Goal: Task Accomplishment & Management: Complete application form

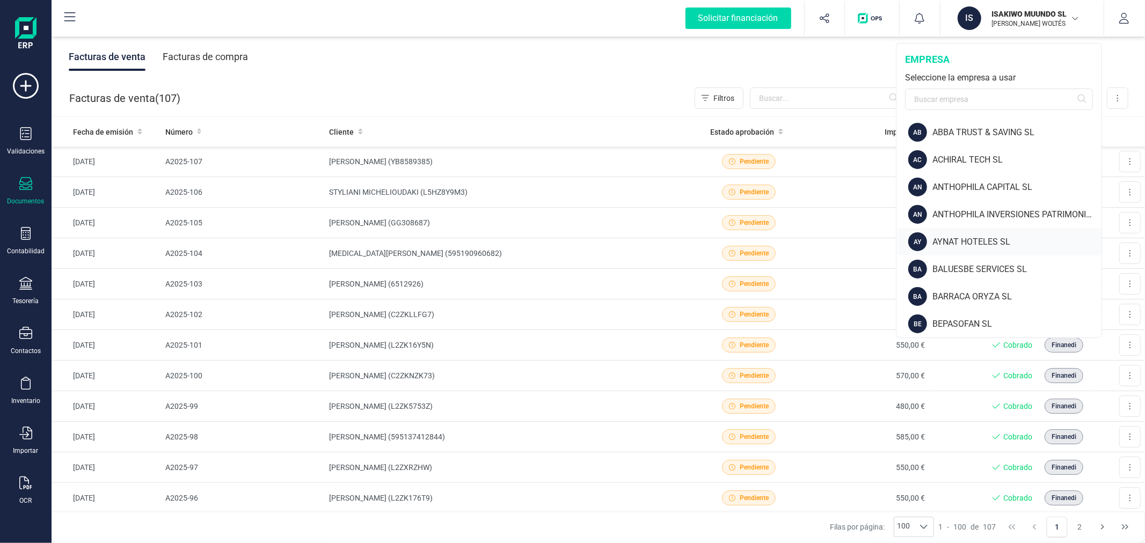
click at [957, 238] on div "AYNAT HOTELES SL" at bounding box center [1016, 242] width 169 height 13
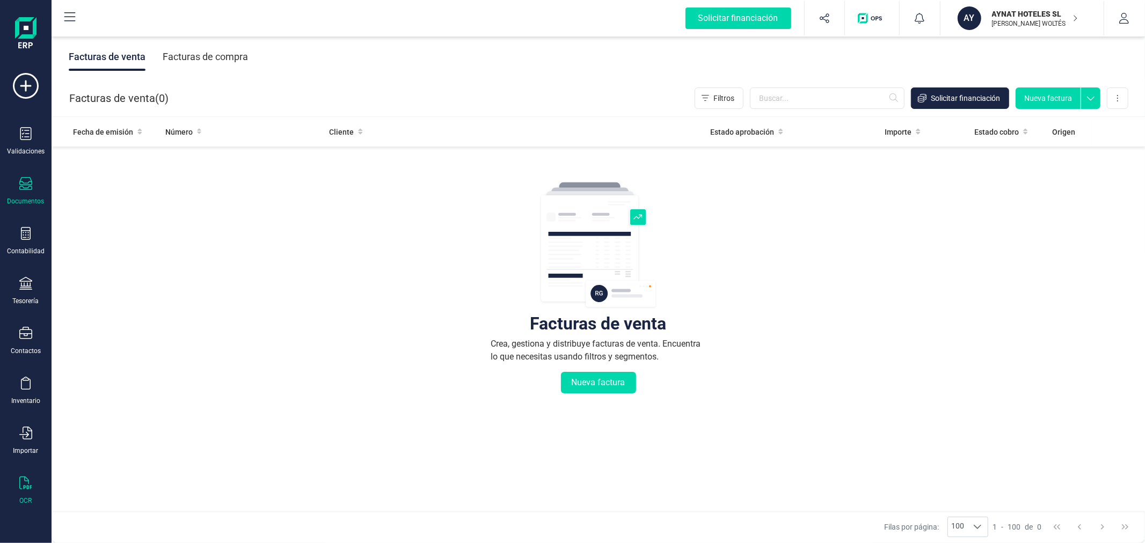
click at [30, 494] on div "OCR" at bounding box center [25, 491] width 43 height 28
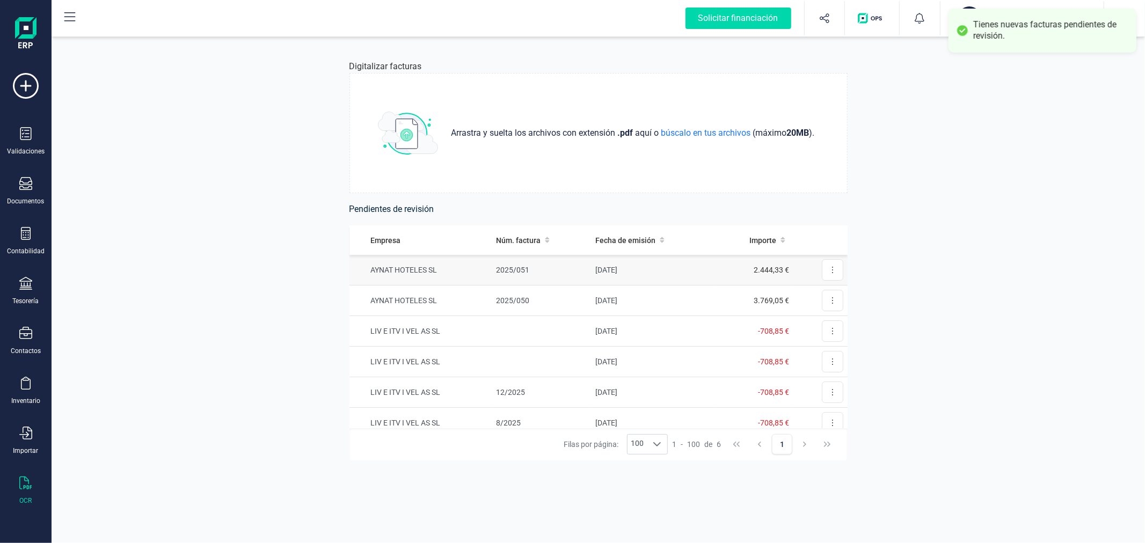
click at [608, 265] on td "20/09/2025" at bounding box center [652, 270] width 122 height 31
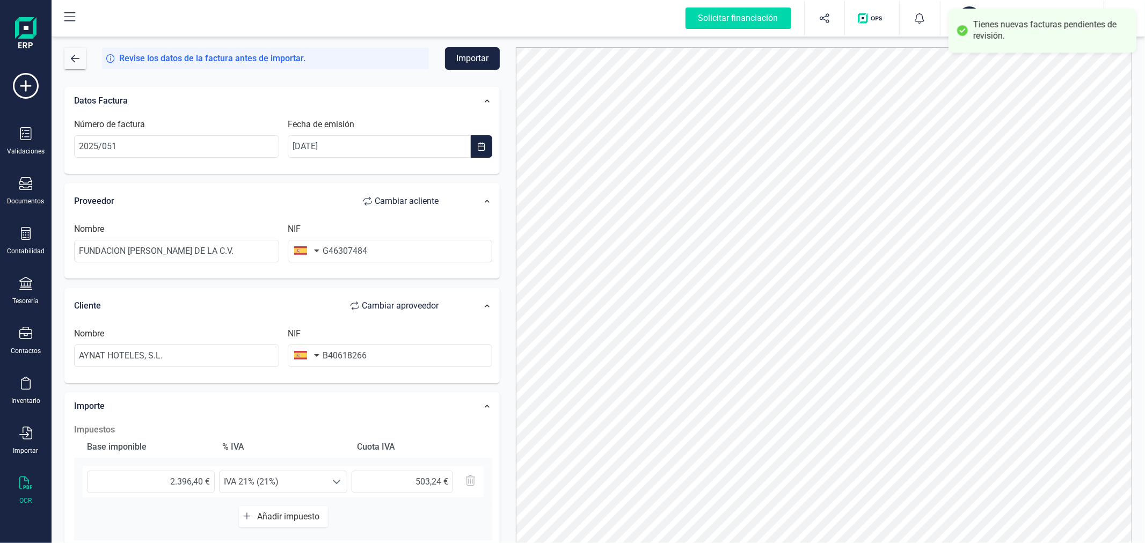
scroll to position [170, 0]
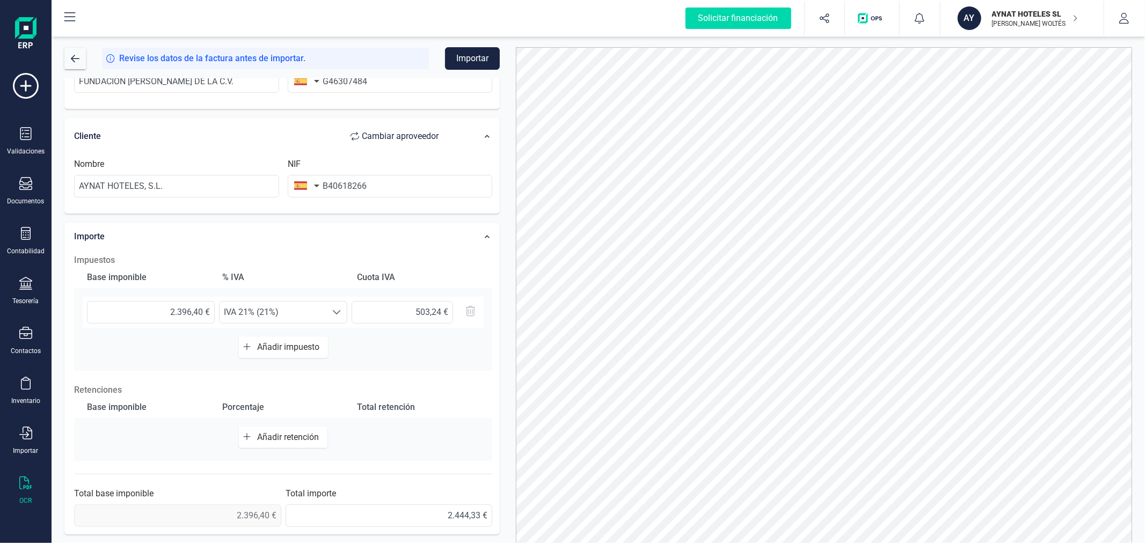
click at [270, 437] on span "Añadir retención" at bounding box center [290, 437] width 66 height 10
click at [183, 437] on input "text" at bounding box center [151, 442] width 128 height 23
type input "2.396,40 €"
click at [312, 436] on span "Seleccione un %" at bounding box center [273, 442] width 107 height 21
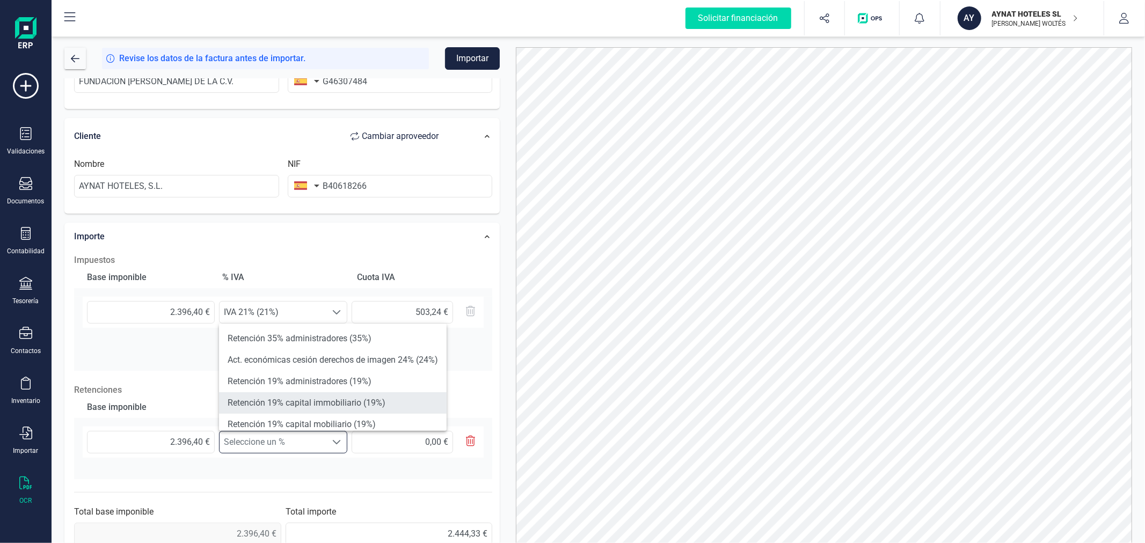
click at [319, 403] on li "Retención 19% capital immobiliario (19%)" at bounding box center [333, 402] width 228 height 21
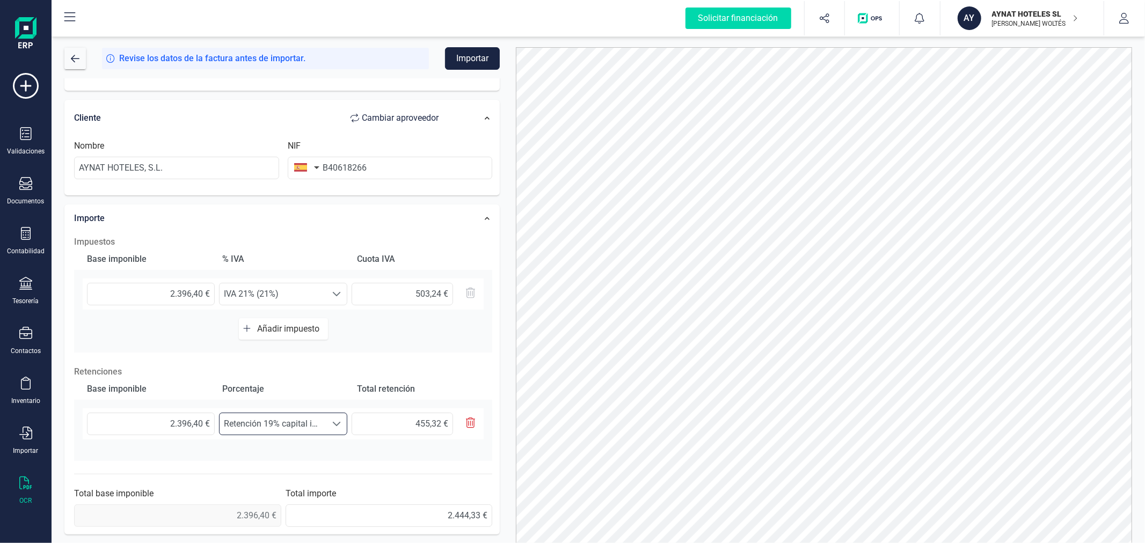
scroll to position [0, 0]
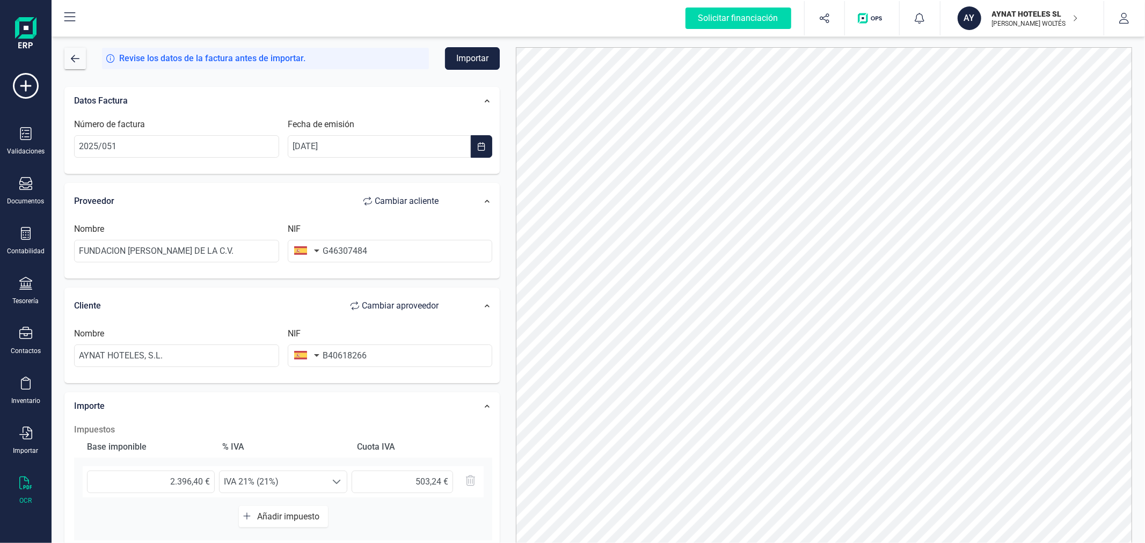
click at [472, 55] on button "Importar" at bounding box center [472, 58] width 55 height 23
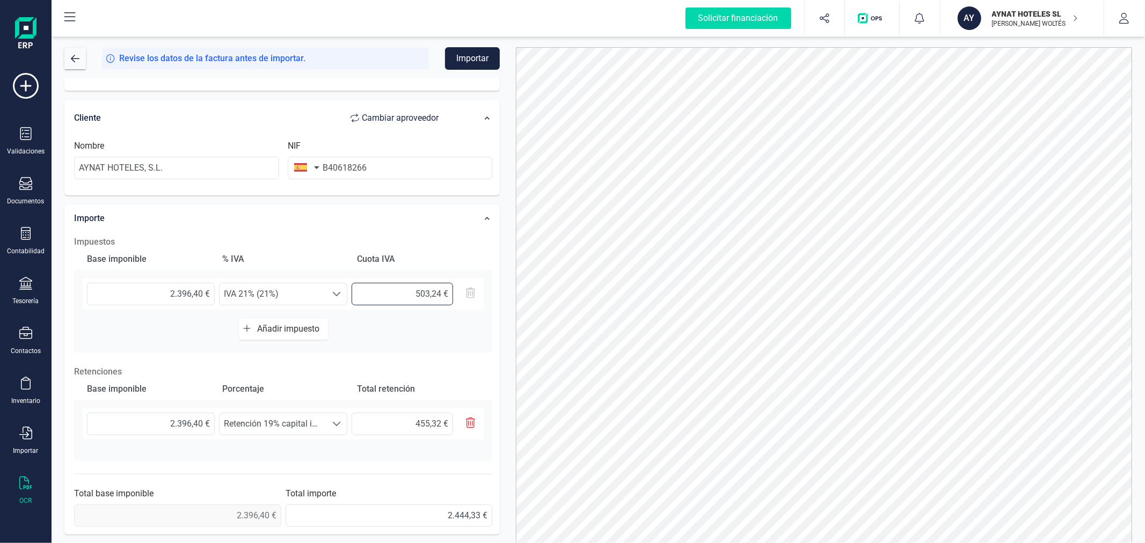
click at [420, 296] on input "503,24 €" at bounding box center [402, 294] width 101 height 23
type input "503,24 €"
click at [481, 59] on button "Importar" at bounding box center [472, 58] width 55 height 23
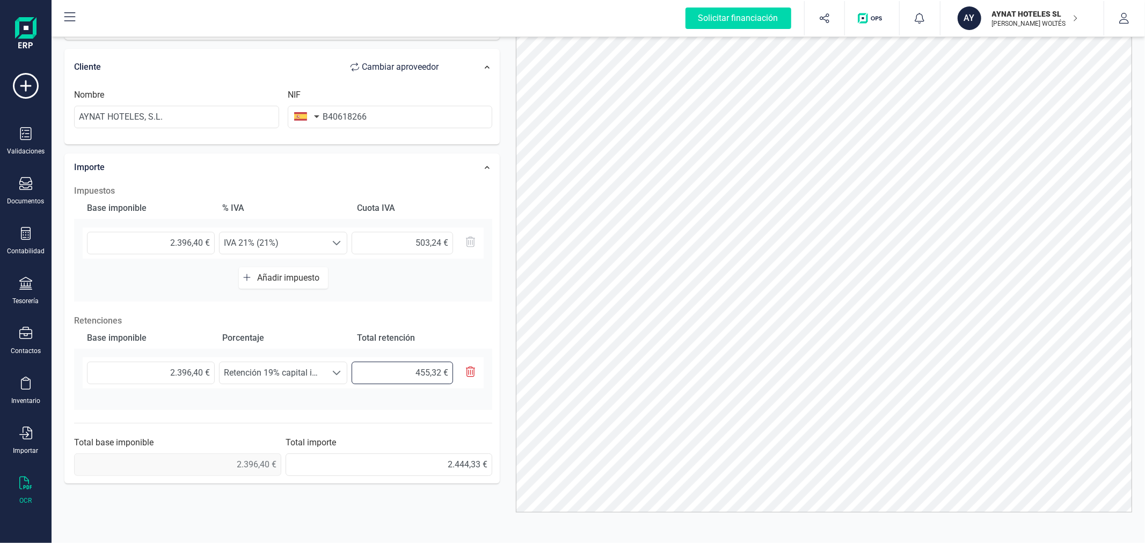
click at [399, 371] on input "text" at bounding box center [402, 373] width 101 height 23
type input "455,32 €"
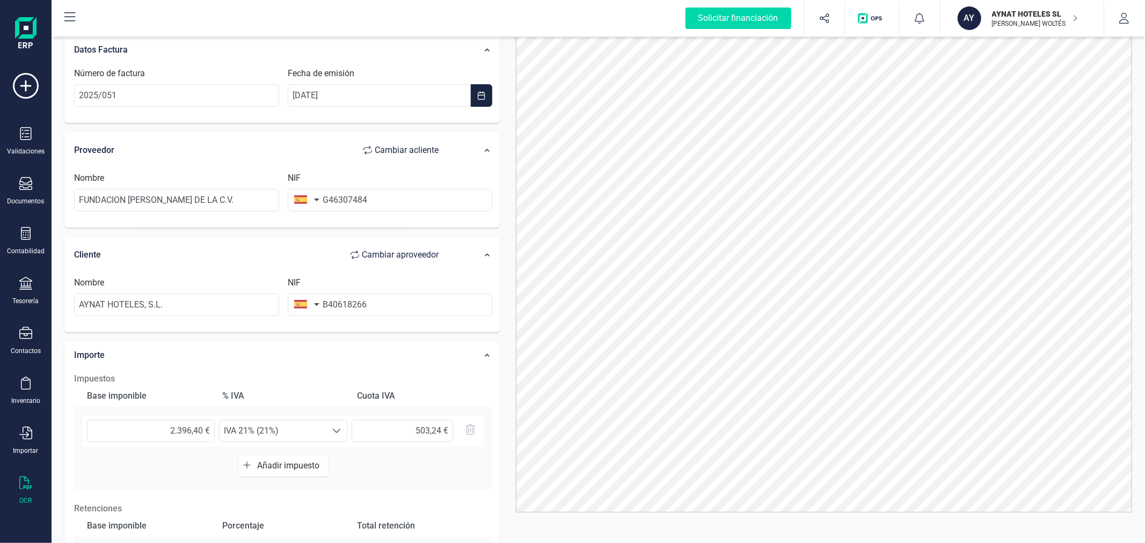
scroll to position [0, 0]
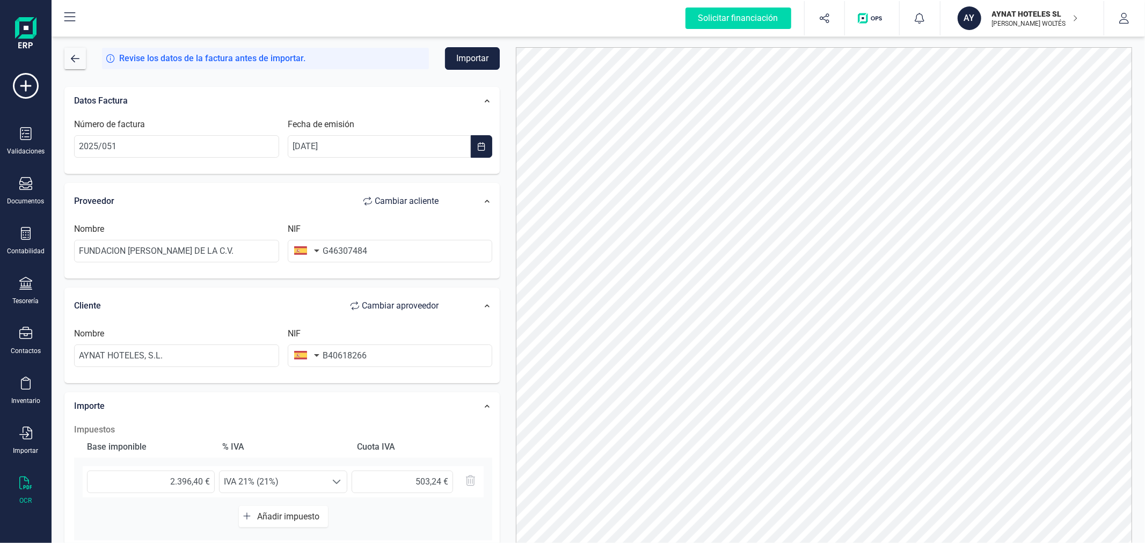
click at [462, 60] on button "Importar" at bounding box center [472, 58] width 55 height 23
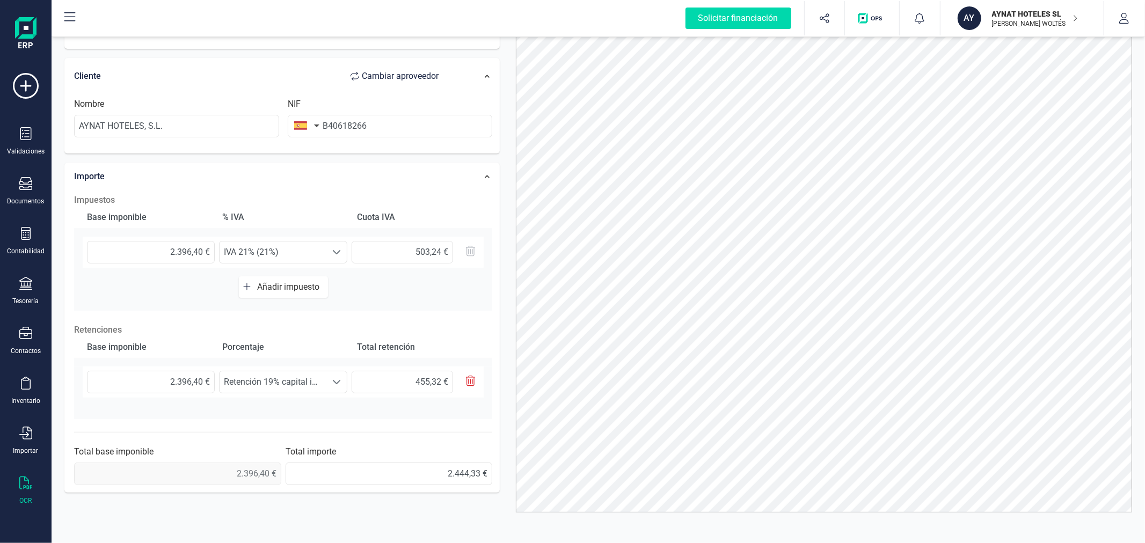
scroll to position [188, 0]
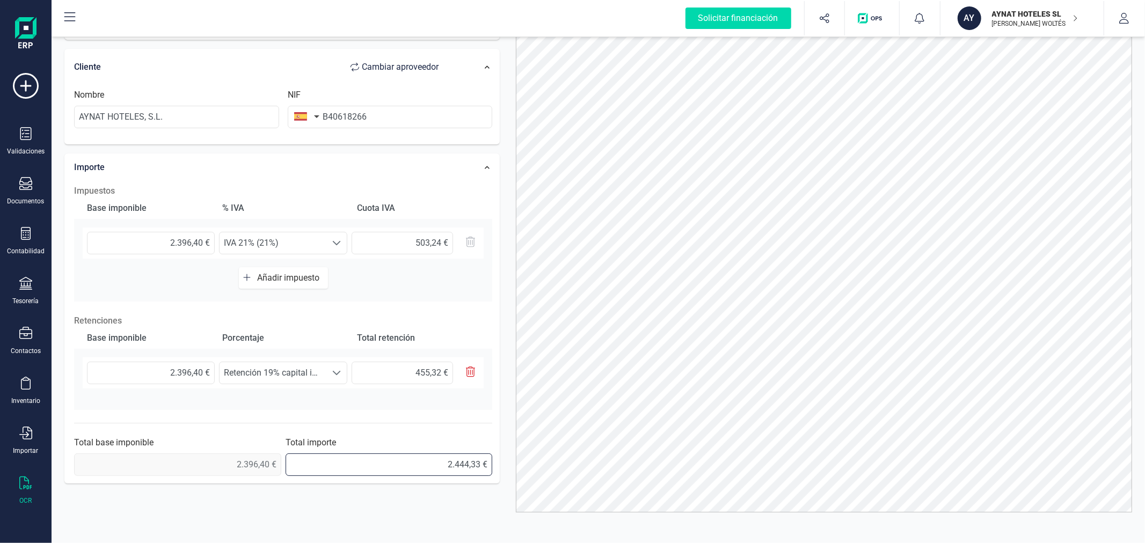
click at [393, 462] on input "2.444,33 €" at bounding box center [389, 465] width 207 height 23
type input "2.444,33 €"
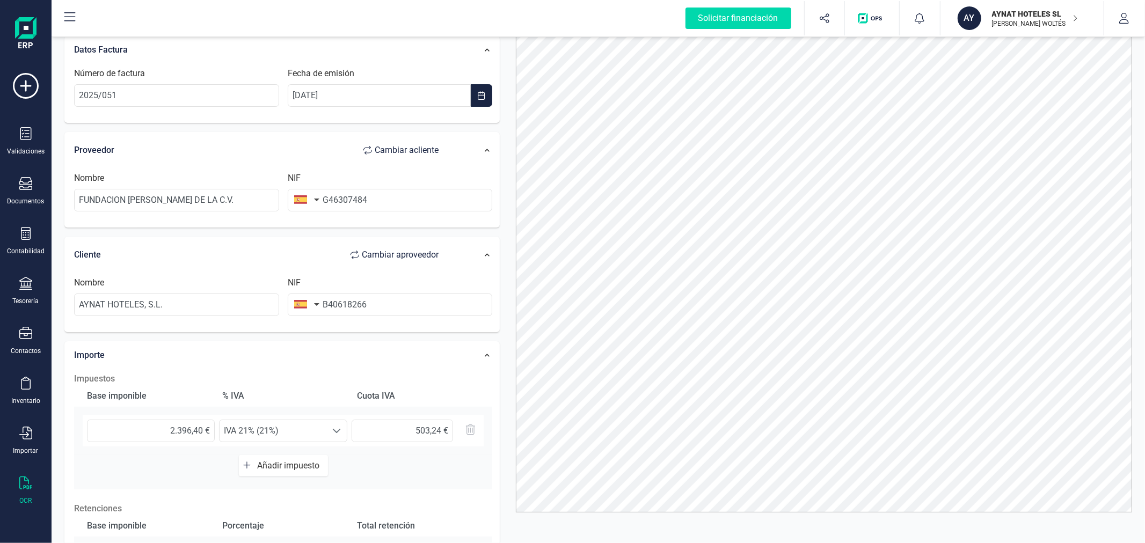
scroll to position [0, 0]
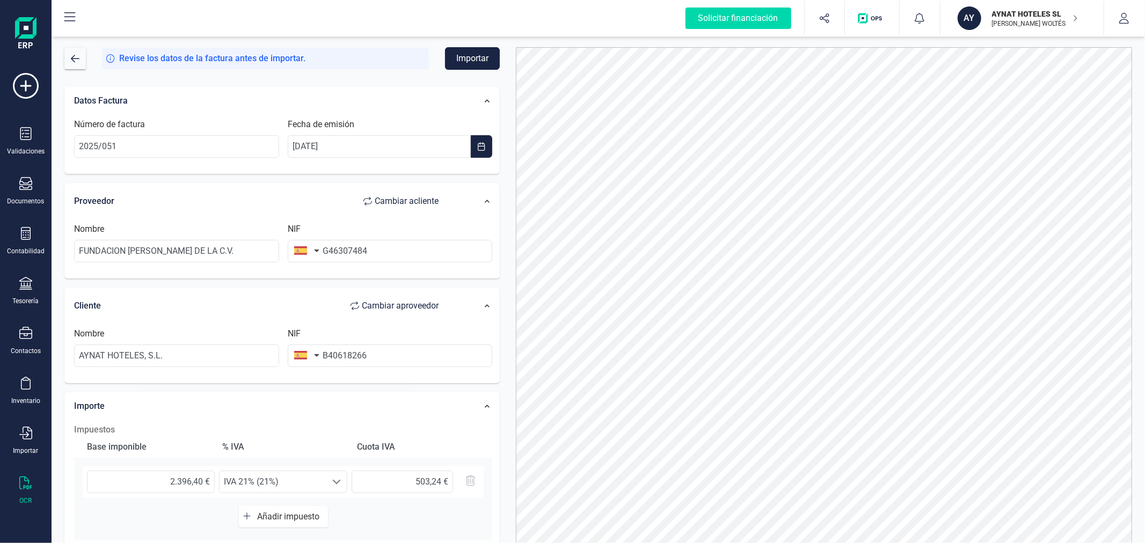
click at [473, 61] on button "Importar" at bounding box center [472, 58] width 55 height 23
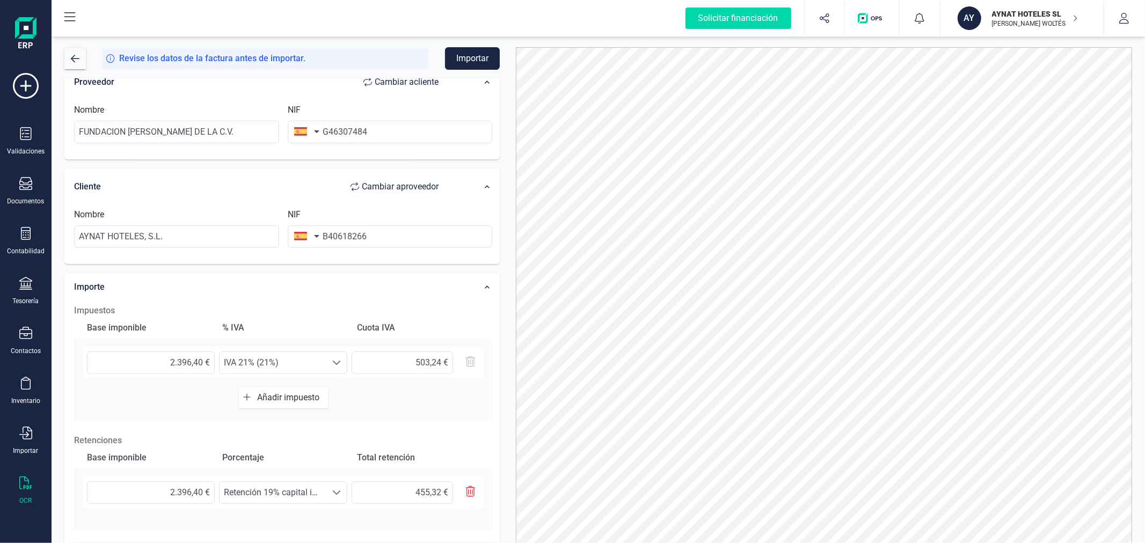
scroll to position [179, 0]
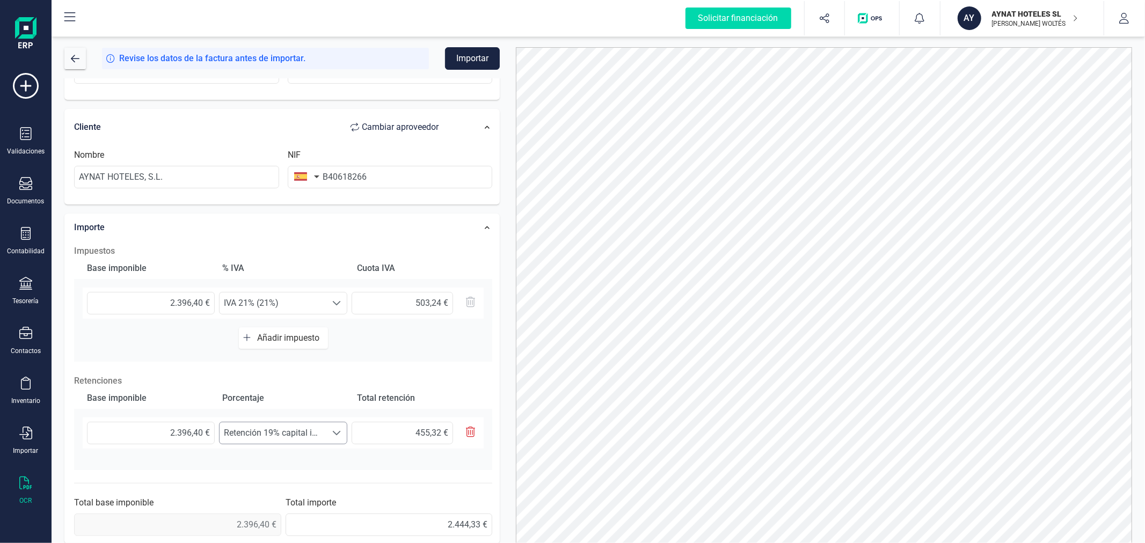
click at [318, 433] on span "Retención 19% capital immobiliario (19%)" at bounding box center [273, 432] width 107 height 21
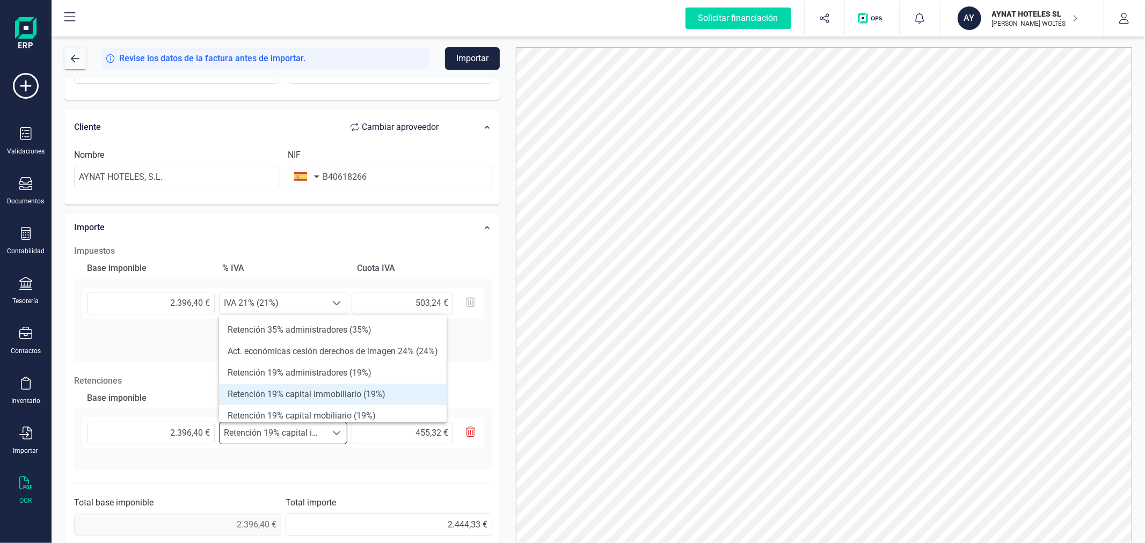
click at [335, 389] on li "Retención 19% capital immobiliario (19%)" at bounding box center [333, 394] width 228 height 21
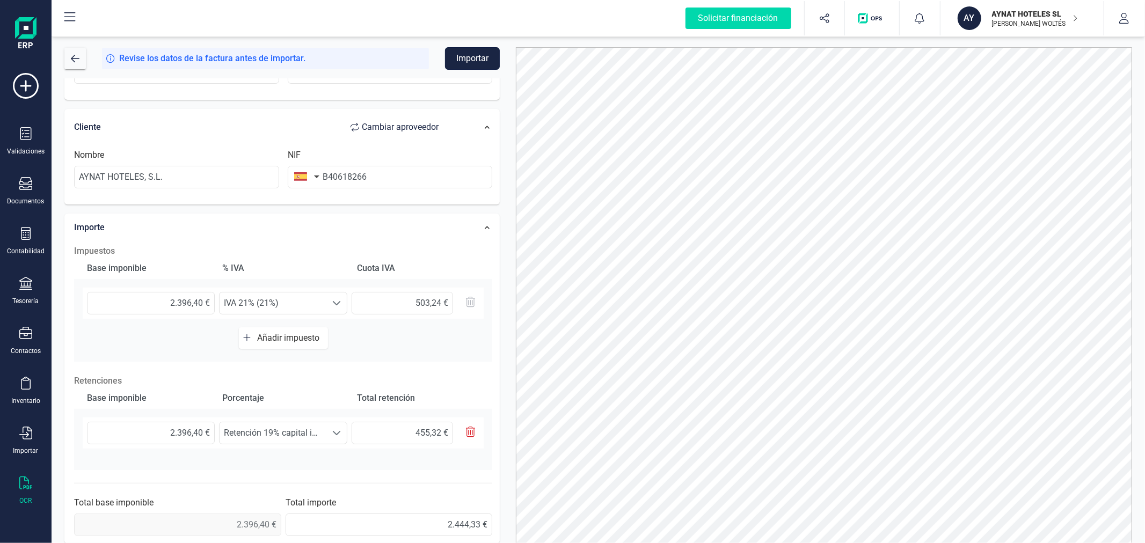
click at [479, 53] on button "Importar" at bounding box center [472, 58] width 55 height 23
click at [284, 297] on span "IVA 21% (21%)" at bounding box center [273, 303] width 107 height 21
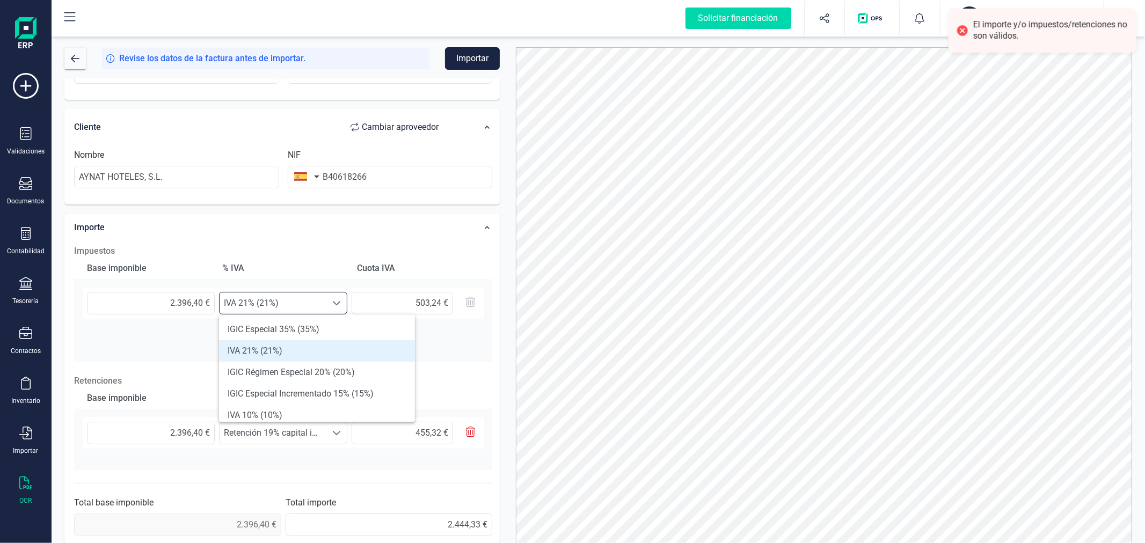
scroll to position [6, 46]
click at [288, 352] on li "IVA 21% (21%)" at bounding box center [317, 350] width 196 height 21
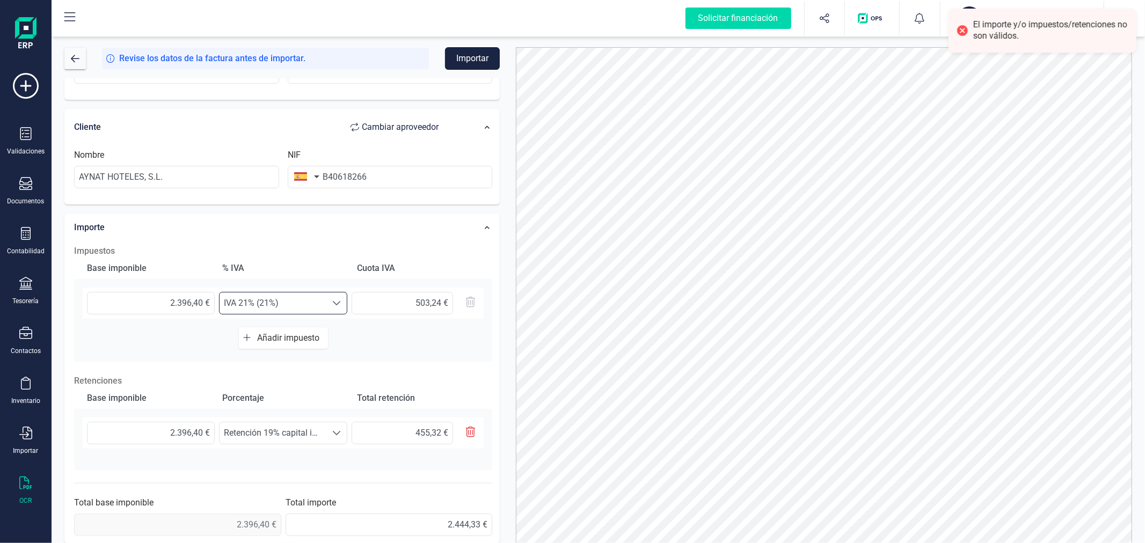
click at [487, 47] on button "Importar" at bounding box center [472, 58] width 55 height 23
click at [77, 55] on span "button" at bounding box center [75, 58] width 9 height 9
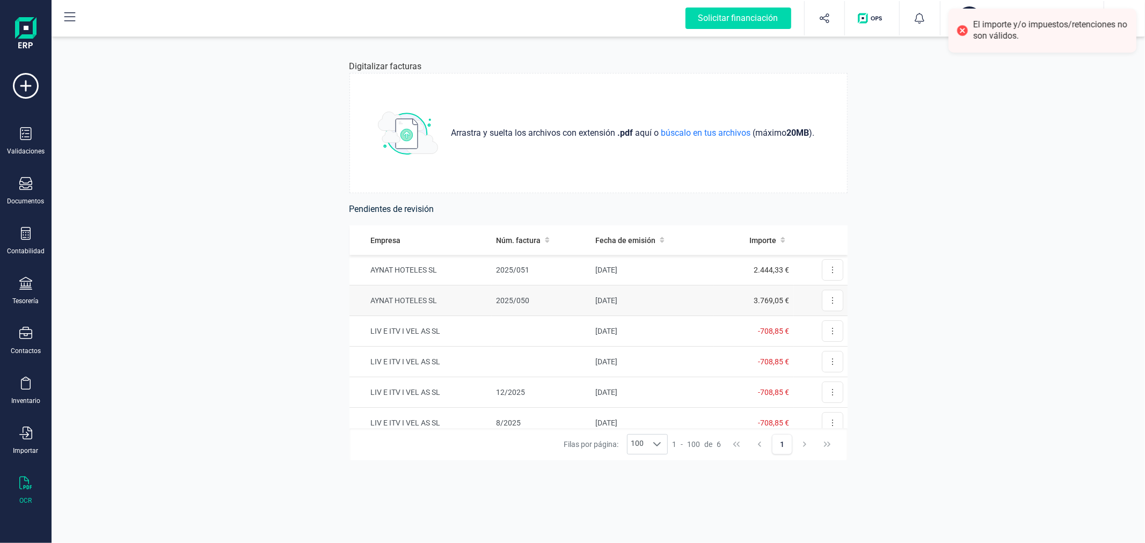
click at [629, 299] on td "20/09/2025" at bounding box center [652, 301] width 122 height 31
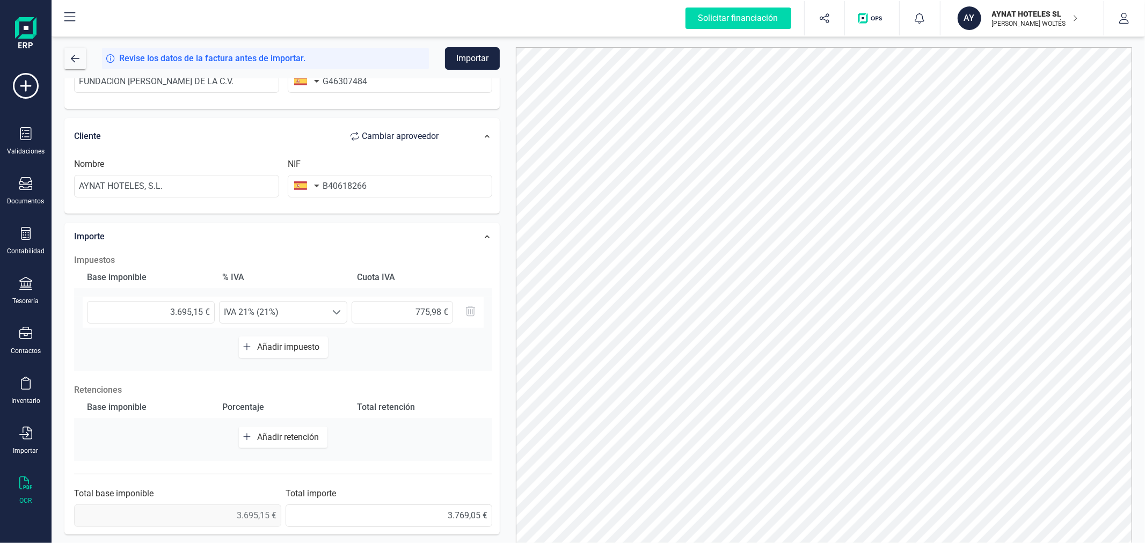
scroll to position [51, 0]
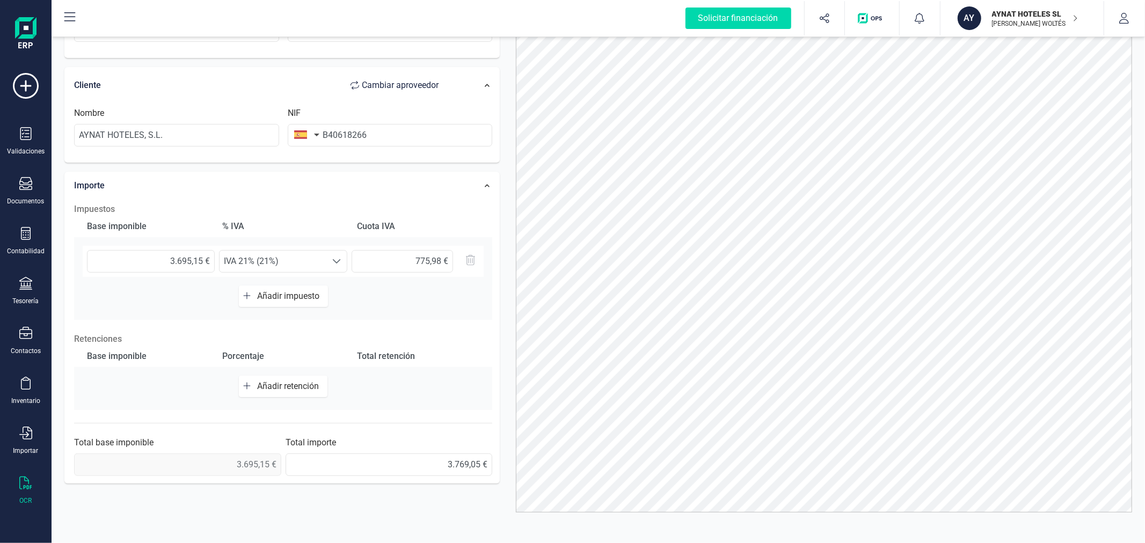
click at [278, 391] on button "Añadir retención" at bounding box center [283, 386] width 89 height 21
click at [179, 390] on input "text" at bounding box center [151, 391] width 128 height 23
type input "3.695,15 €"
click at [312, 390] on span "Seleccione un %" at bounding box center [273, 391] width 107 height 21
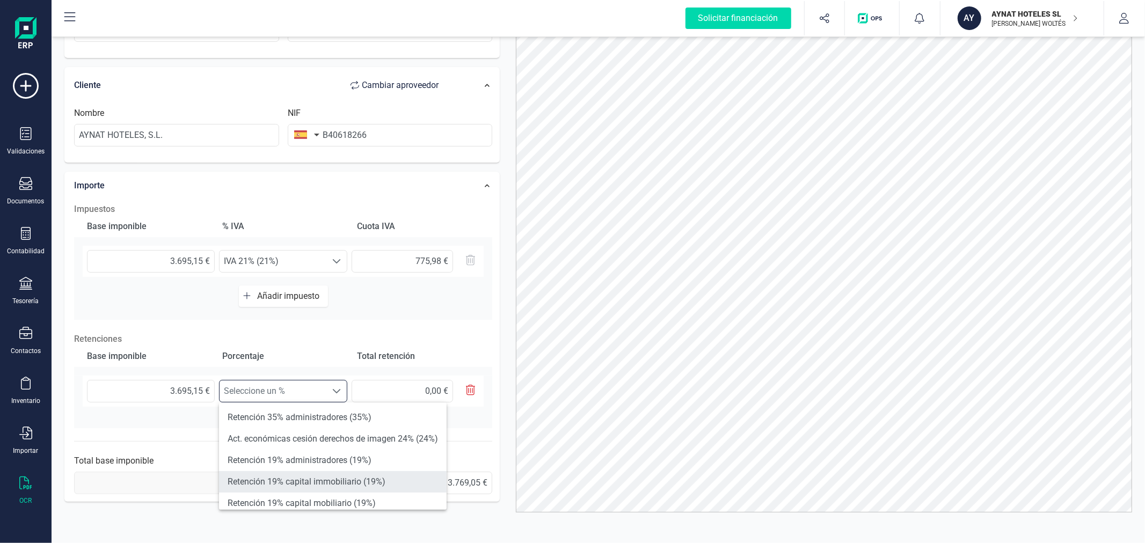
click at [335, 483] on li "Retención 19% capital immobiliario (19%)" at bounding box center [333, 481] width 228 height 21
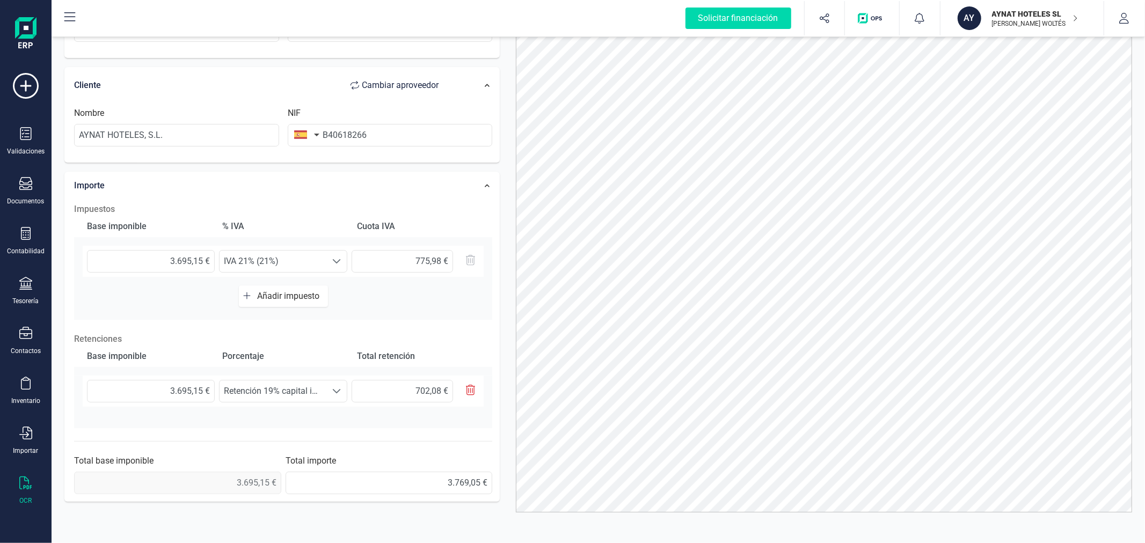
click at [508, 288] on div at bounding box center [824, 254] width 632 height 516
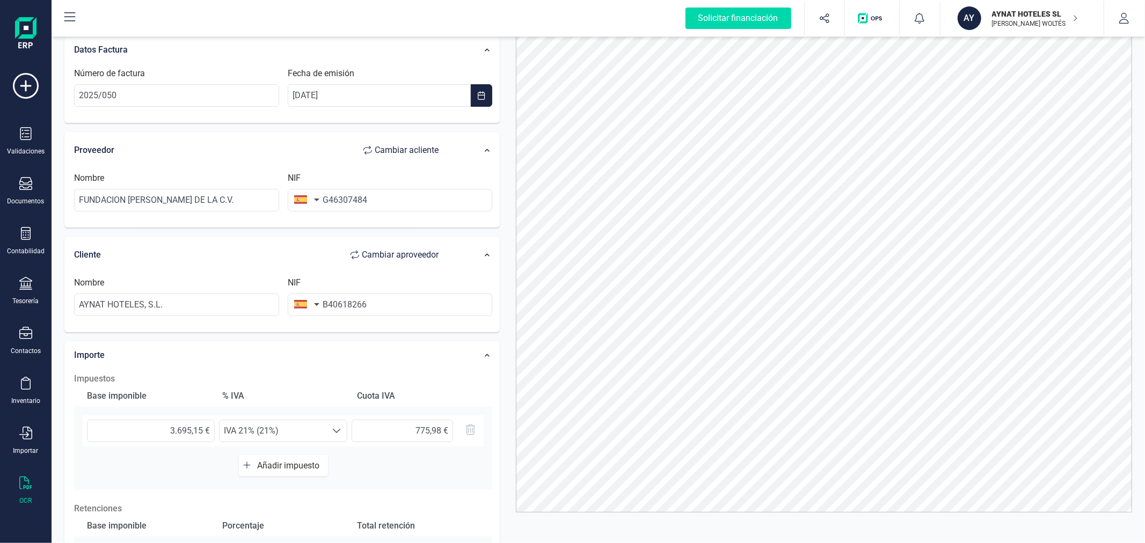
scroll to position [0, 0]
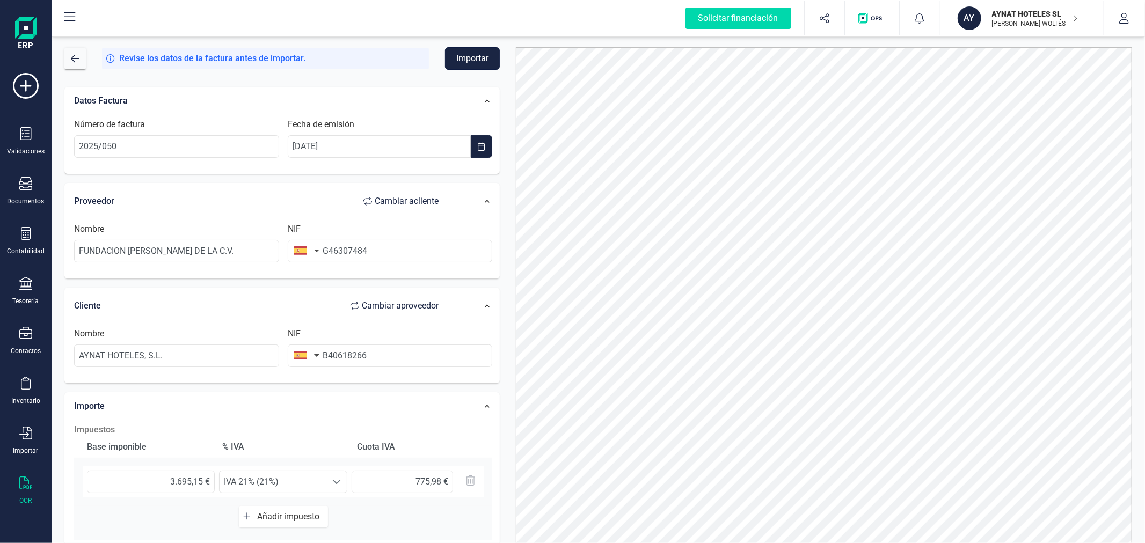
click at [463, 58] on button "Importar" at bounding box center [472, 58] width 55 height 23
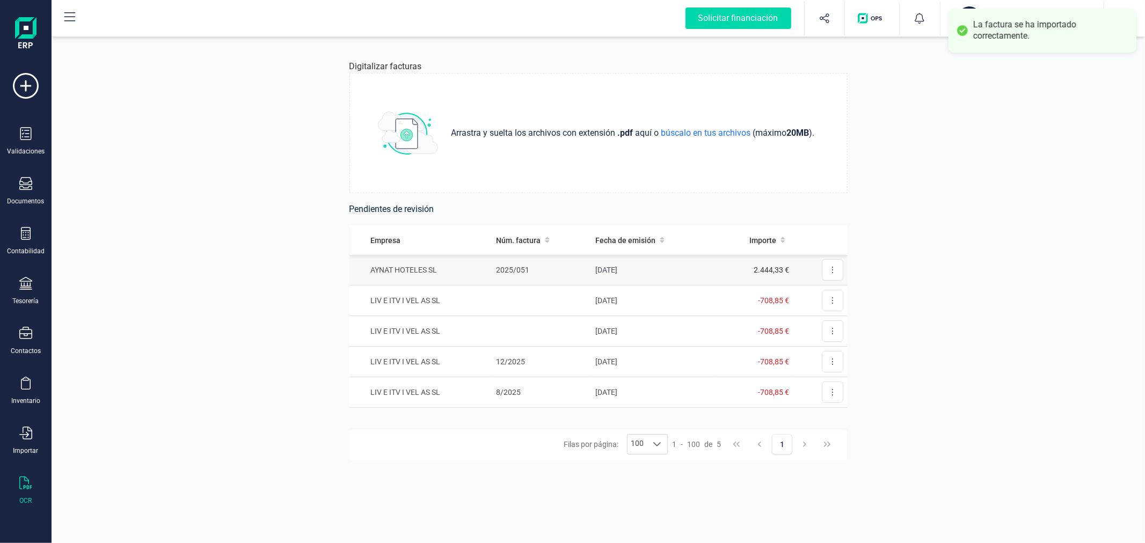
click at [635, 272] on td "20/09/2025" at bounding box center [652, 270] width 122 height 31
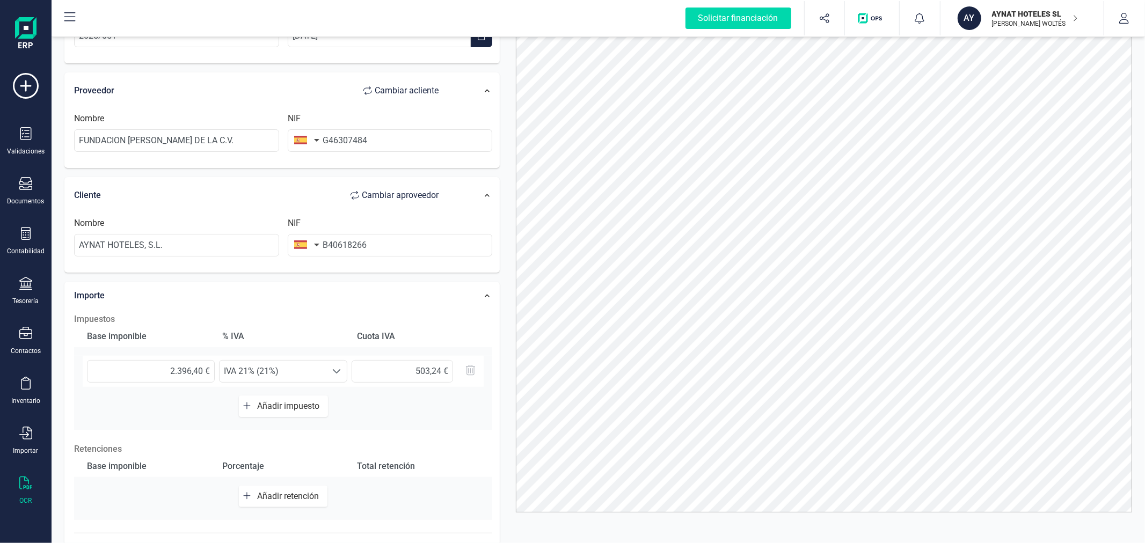
scroll to position [170, 0]
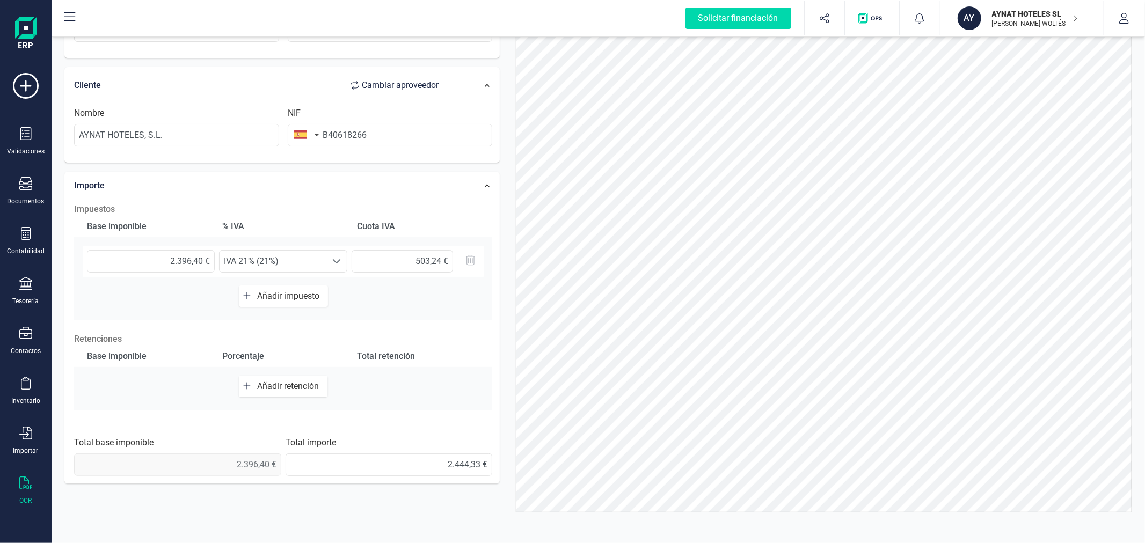
click at [276, 389] on span "Añadir retención" at bounding box center [290, 386] width 66 height 10
click at [169, 395] on input "text" at bounding box center [151, 391] width 128 height 23
type input "2.396,40 €"
click at [247, 396] on span "Seleccione un %" at bounding box center [273, 391] width 107 height 21
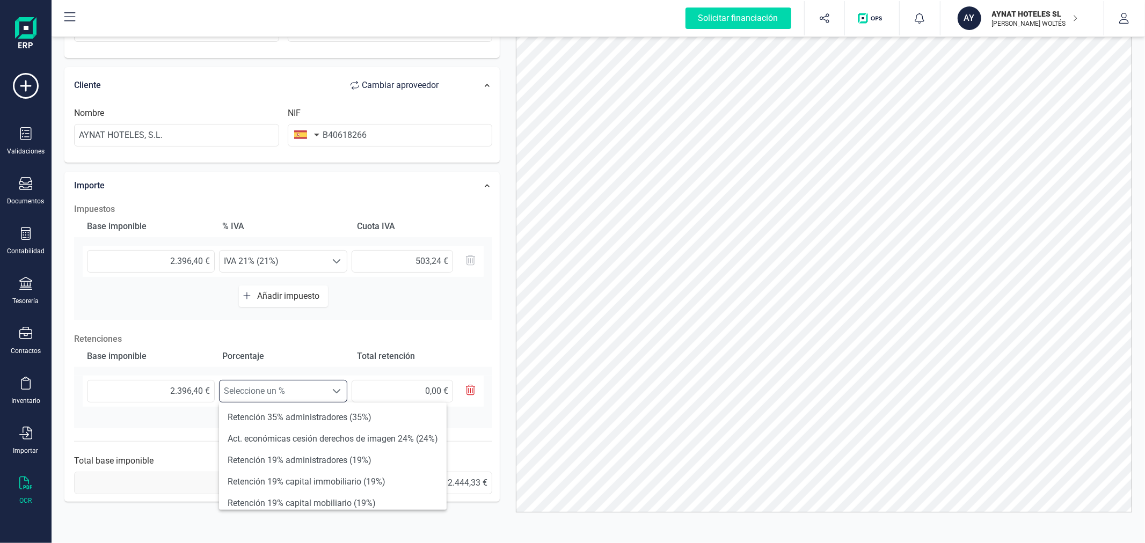
scroll to position [6, 46]
click at [260, 479] on li "Retención 19% capital immobiliario (19%)" at bounding box center [333, 481] width 228 height 21
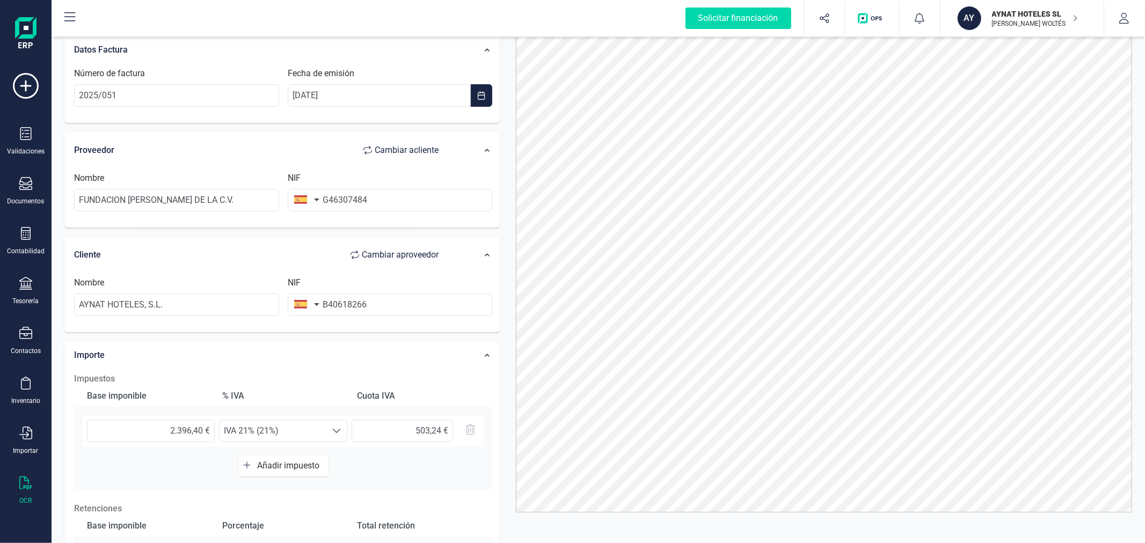
scroll to position [0, 0]
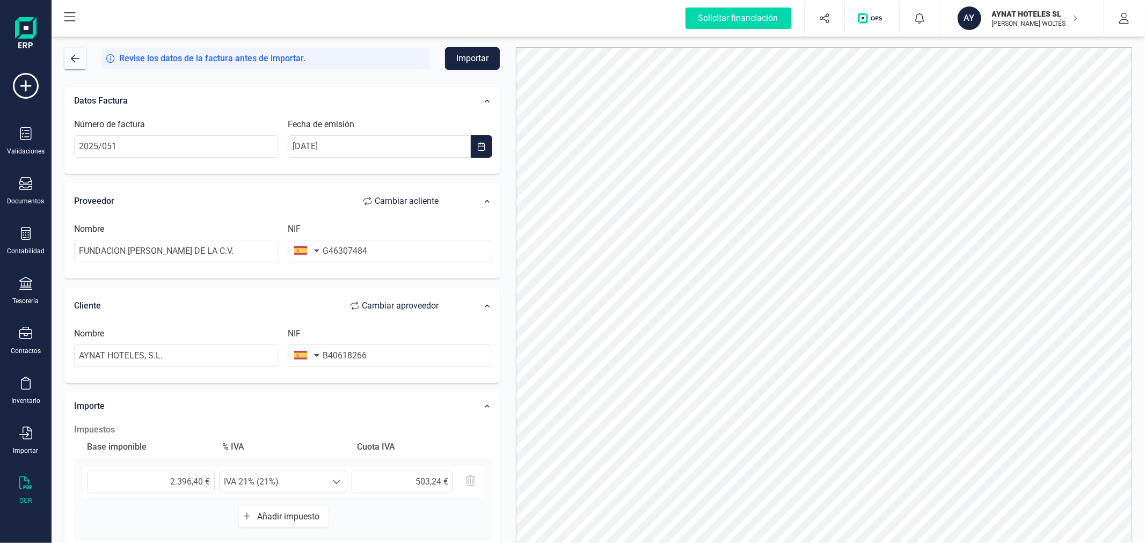
click at [487, 64] on button "Importar" at bounding box center [472, 58] width 55 height 23
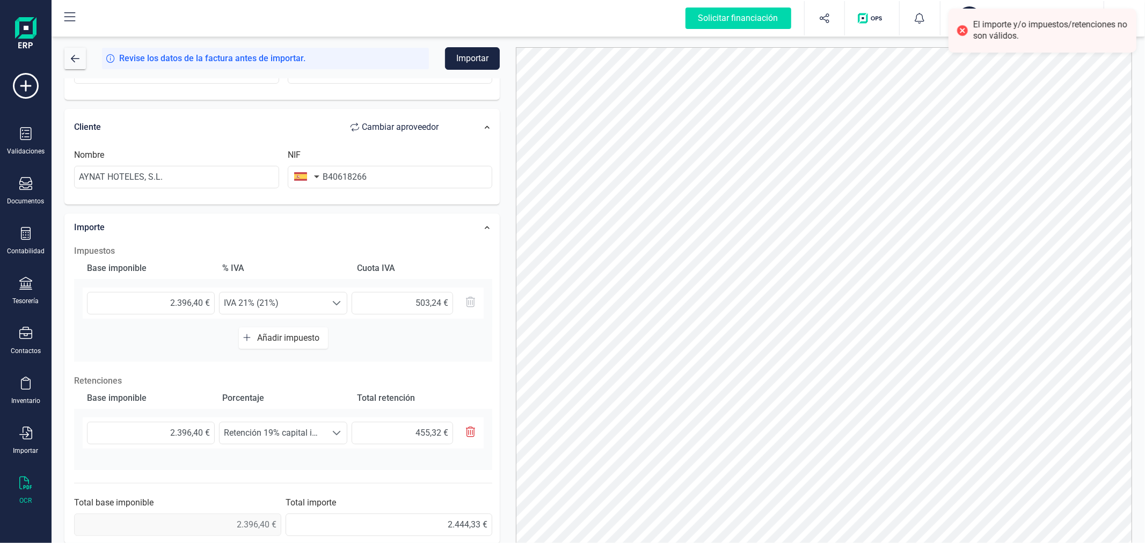
scroll to position [188, 0]
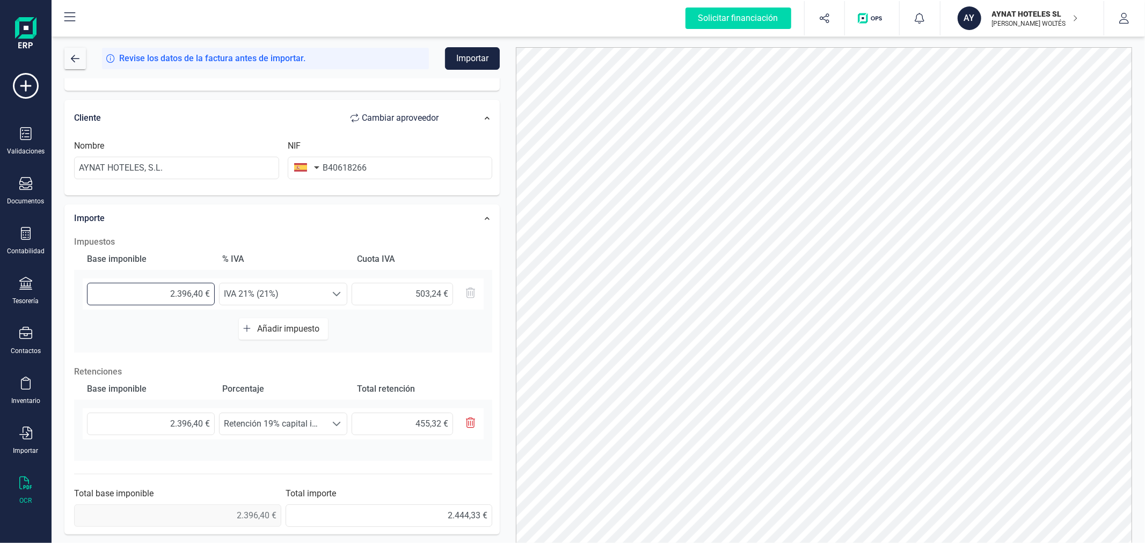
click at [168, 298] on input "2.396,40 €" at bounding box center [151, 294] width 128 height 23
type input "2,00 €"
type input "0,42 €"
type input "23,00 €"
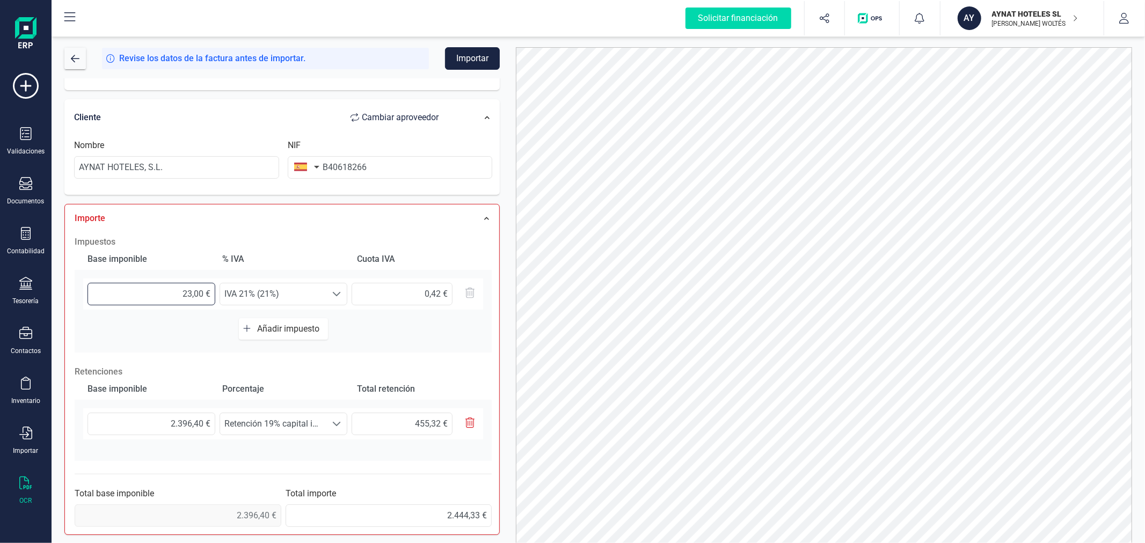
type input "4,83 €"
type input "239,00 €"
type input "50,19 €"
type input "2.396,00 €"
type input "503,16 €"
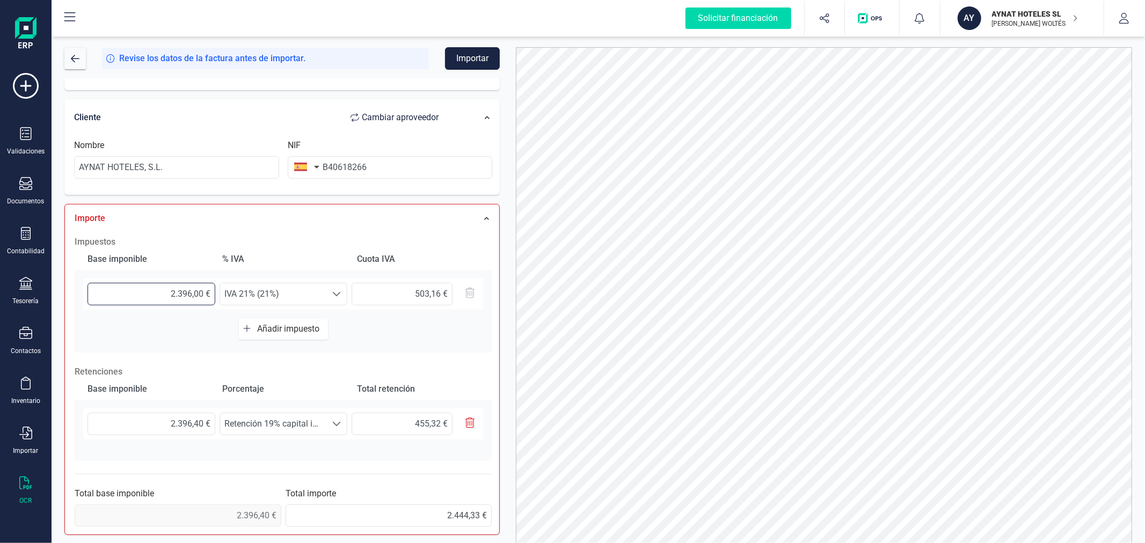
type input "2.396,40 €"
type input "503,24 €"
type input "2.396,40 €"
type input "455,32 €"
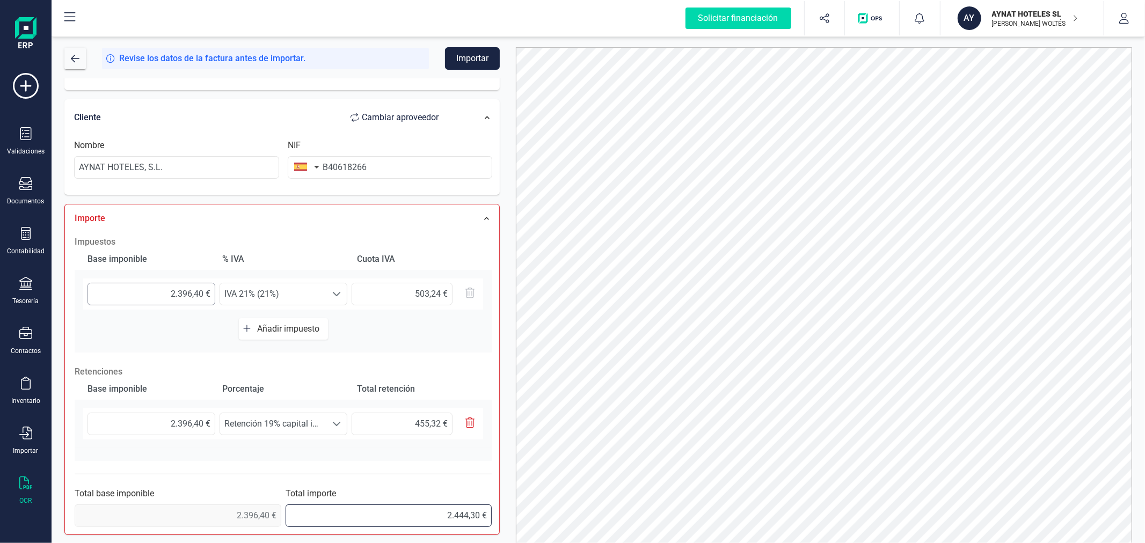
type input "2.444,33 €"
click at [475, 62] on button "Importar" at bounding box center [472, 58] width 55 height 23
drag, startPoint x: 435, startPoint y: 290, endPoint x: 441, endPoint y: 291, distance: 5.4
click at [441, 291] on input "503,24 €" at bounding box center [402, 294] width 101 height 23
type input "503,25 €"
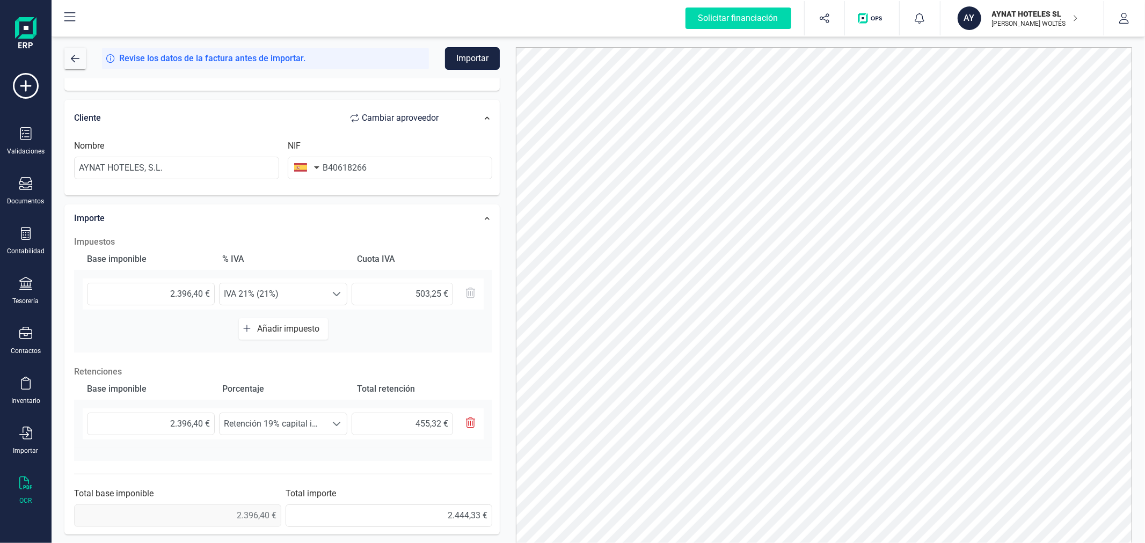
click at [474, 50] on button "Importar" at bounding box center [472, 58] width 55 height 23
